Goal: Information Seeking & Learning: Check status

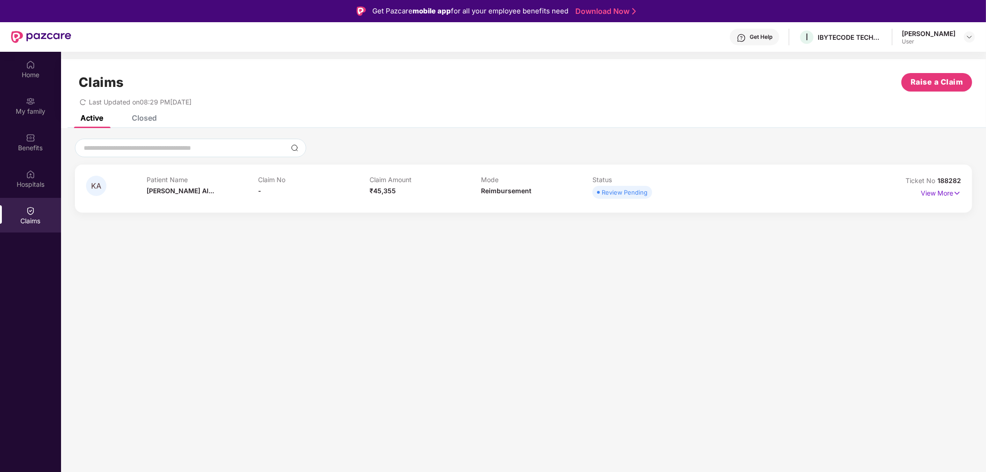
click at [187, 195] on div "Patient Name [PERSON_NAME] Al..." at bounding box center [202, 188] width 111 height 25
click at [948, 195] on p "View More" at bounding box center [941, 192] width 40 height 12
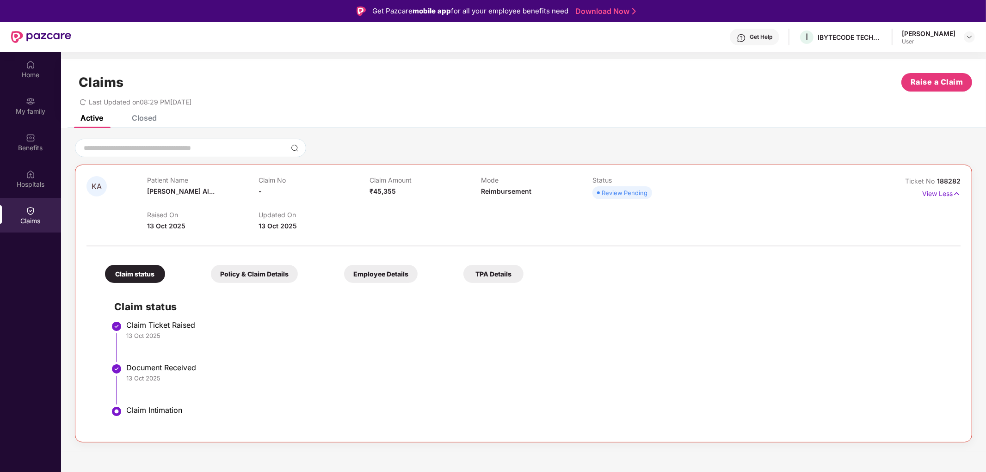
click at [269, 276] on div "Policy & Claim Details" at bounding box center [254, 274] width 87 height 18
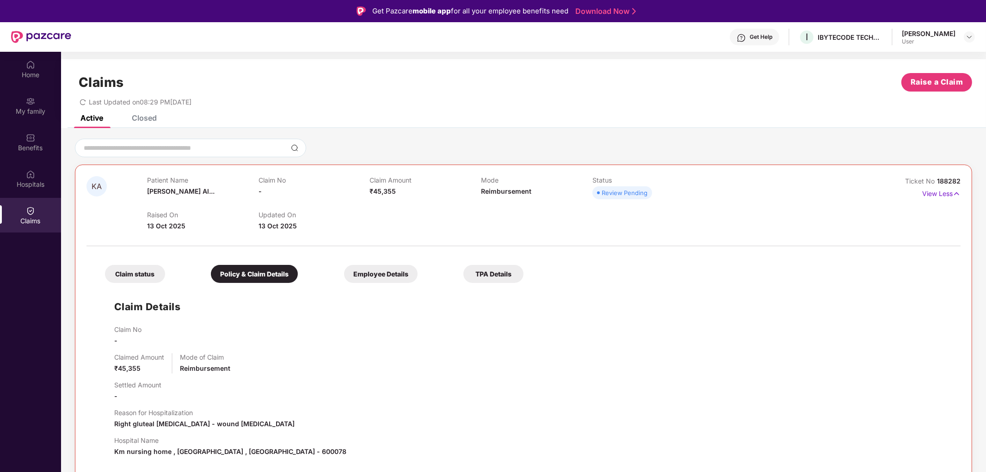
click at [352, 281] on div "Employee Details" at bounding box center [381, 274] width 74 height 18
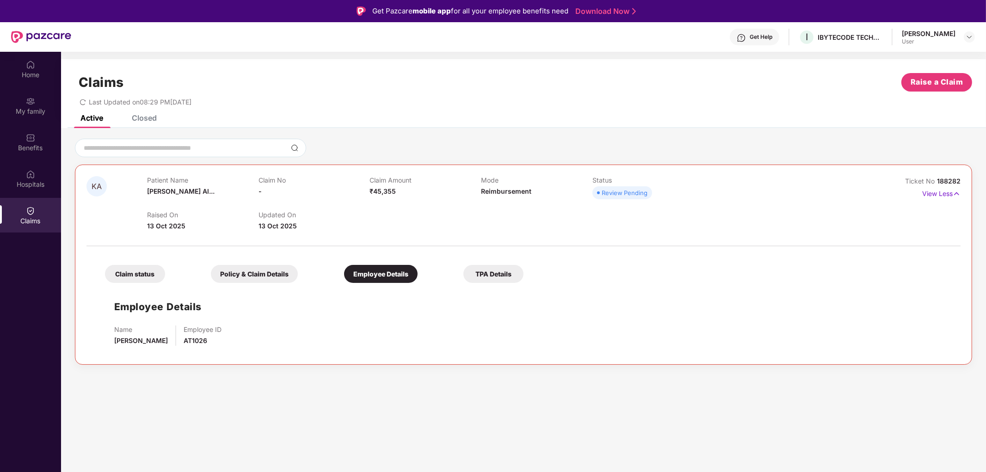
click at [518, 275] on div "TPA Details" at bounding box center [493, 274] width 60 height 18
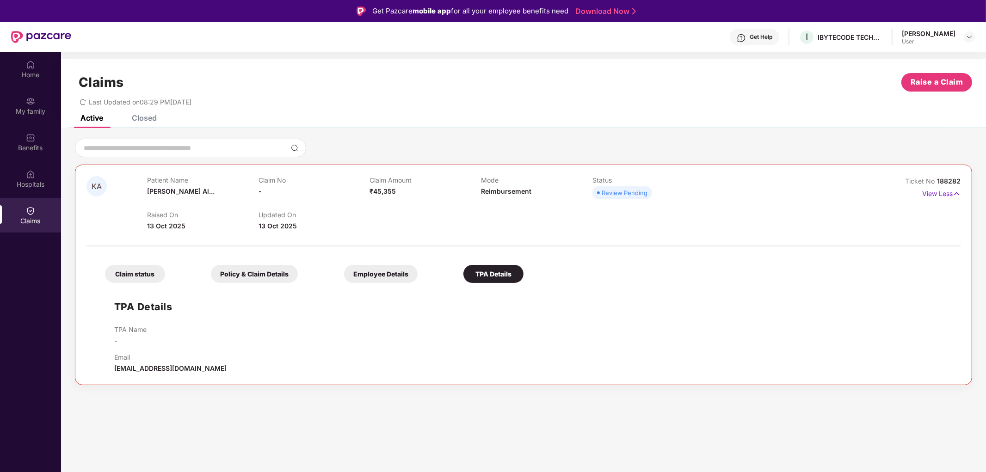
click at [150, 278] on div "Claim status" at bounding box center [135, 274] width 60 height 18
